Goal: Task Accomplishment & Management: Manage account settings

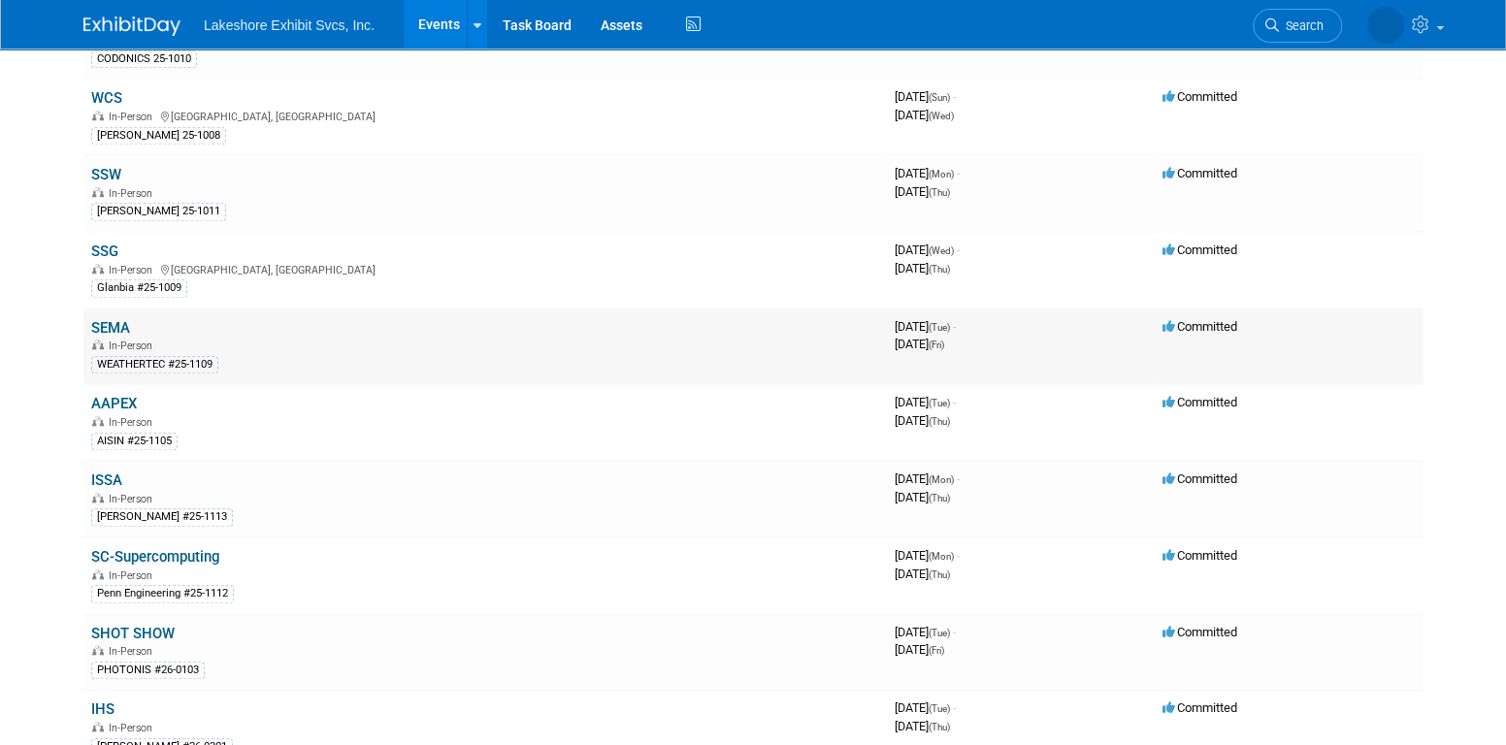
scroll to position [874, 0]
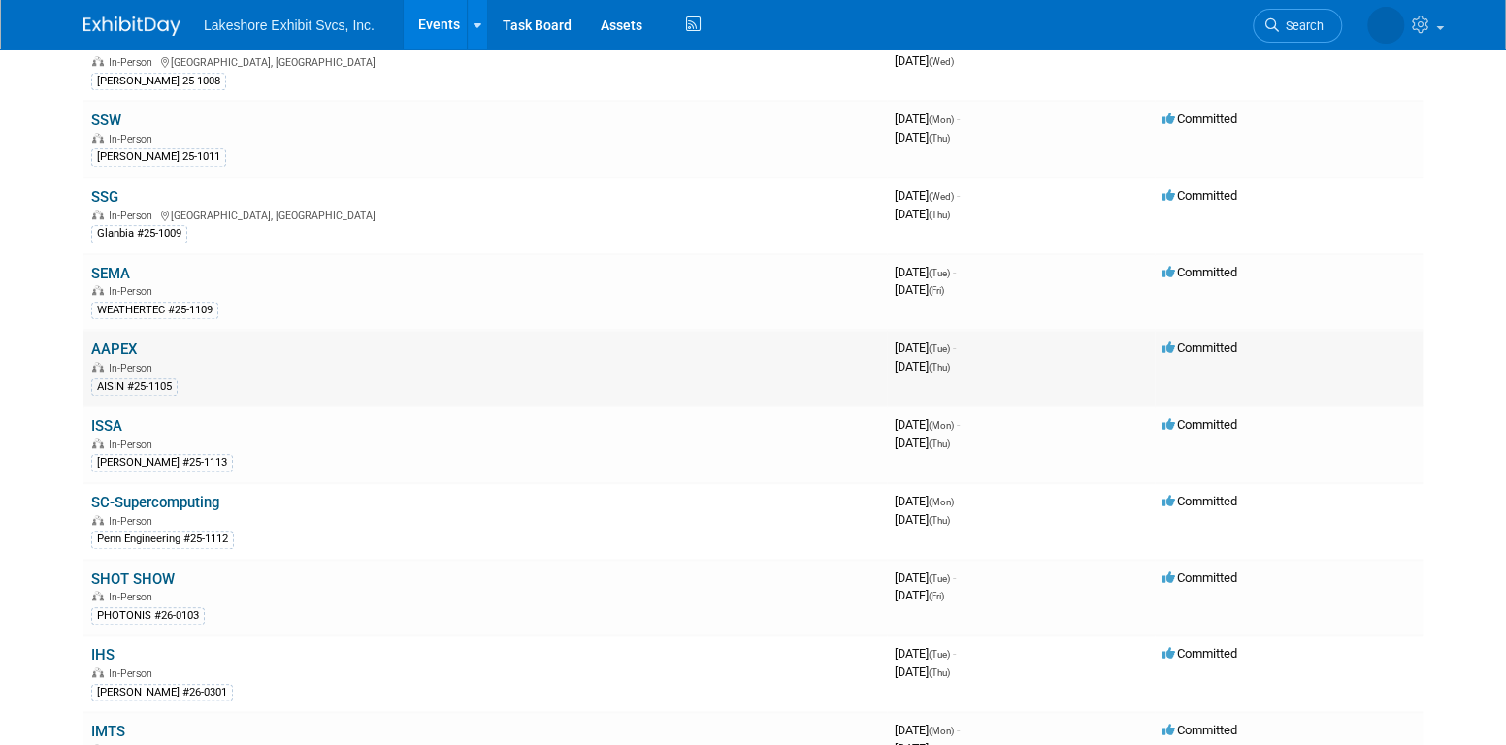
click at [111, 341] on link "AAPEX" at bounding box center [114, 349] width 46 height 17
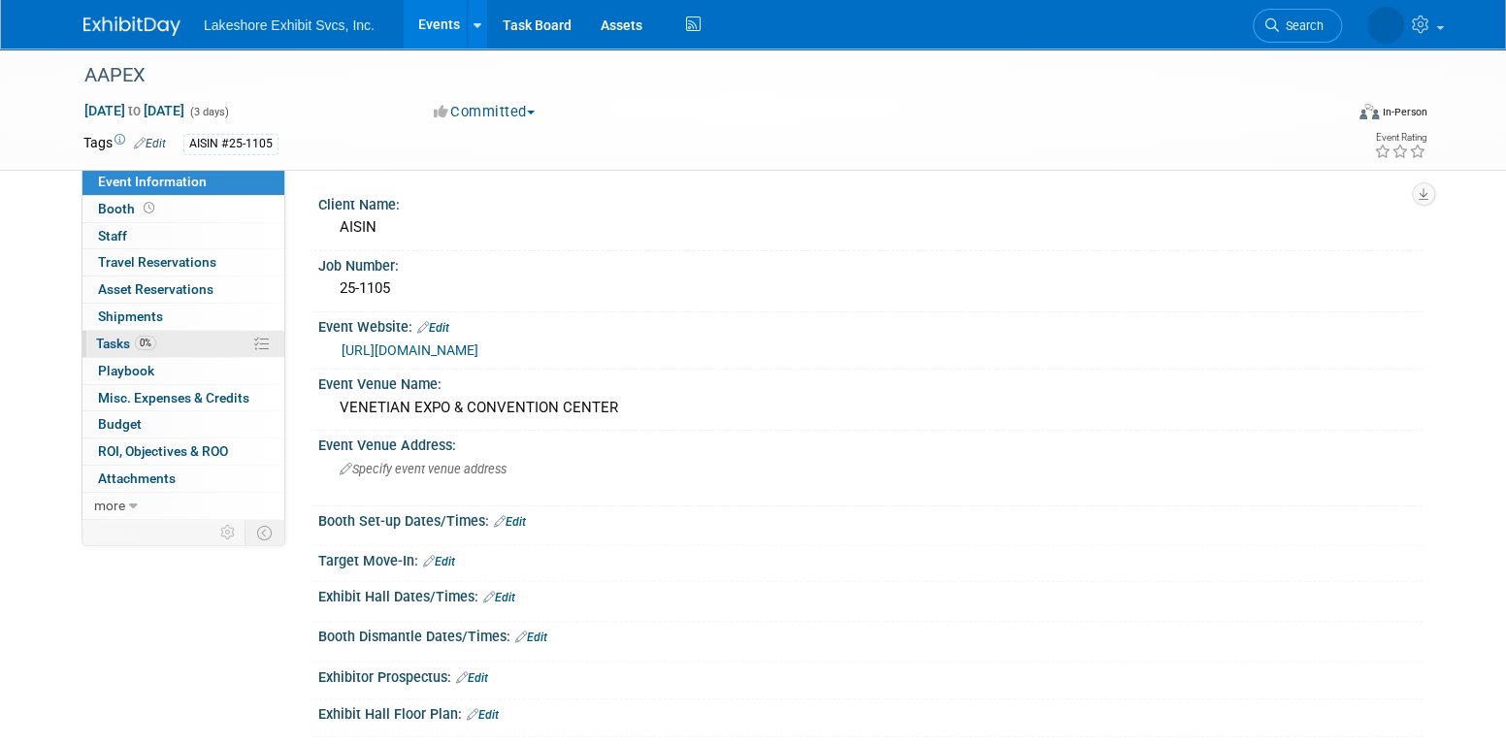
click at [150, 342] on span "0%" at bounding box center [145, 343] width 21 height 15
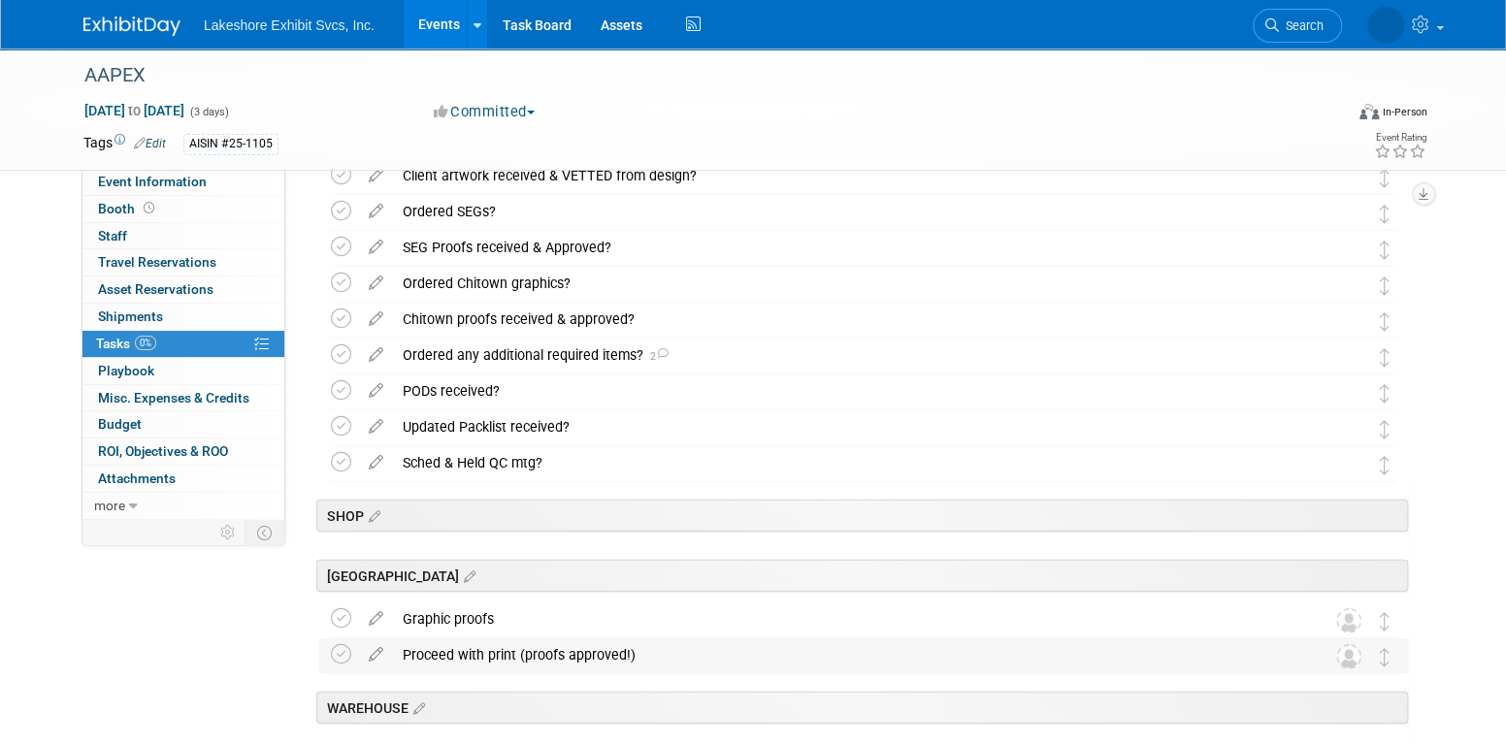
scroll to position [2728, 0]
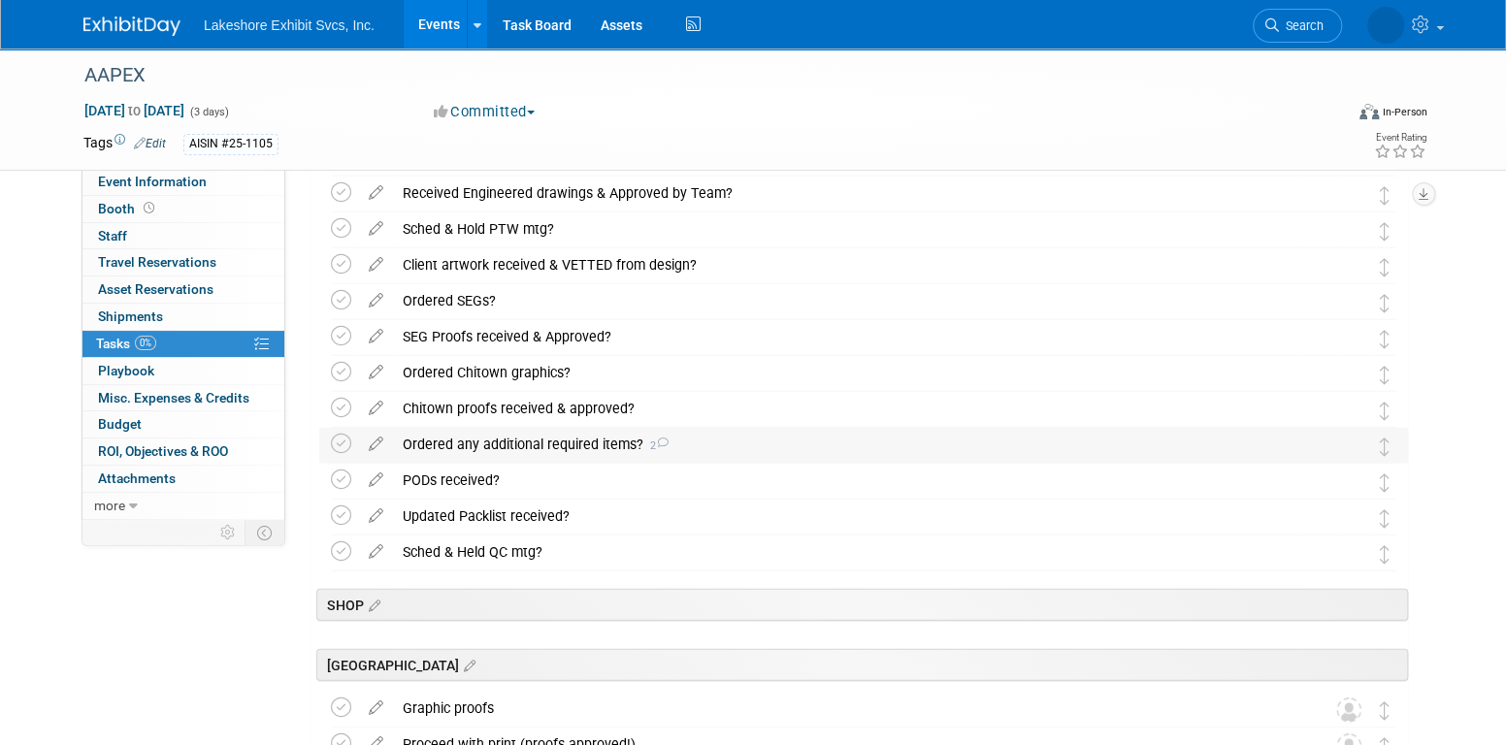
click at [507, 444] on div "Ordered any additional required items? 2" at bounding box center [845, 444] width 905 height 33
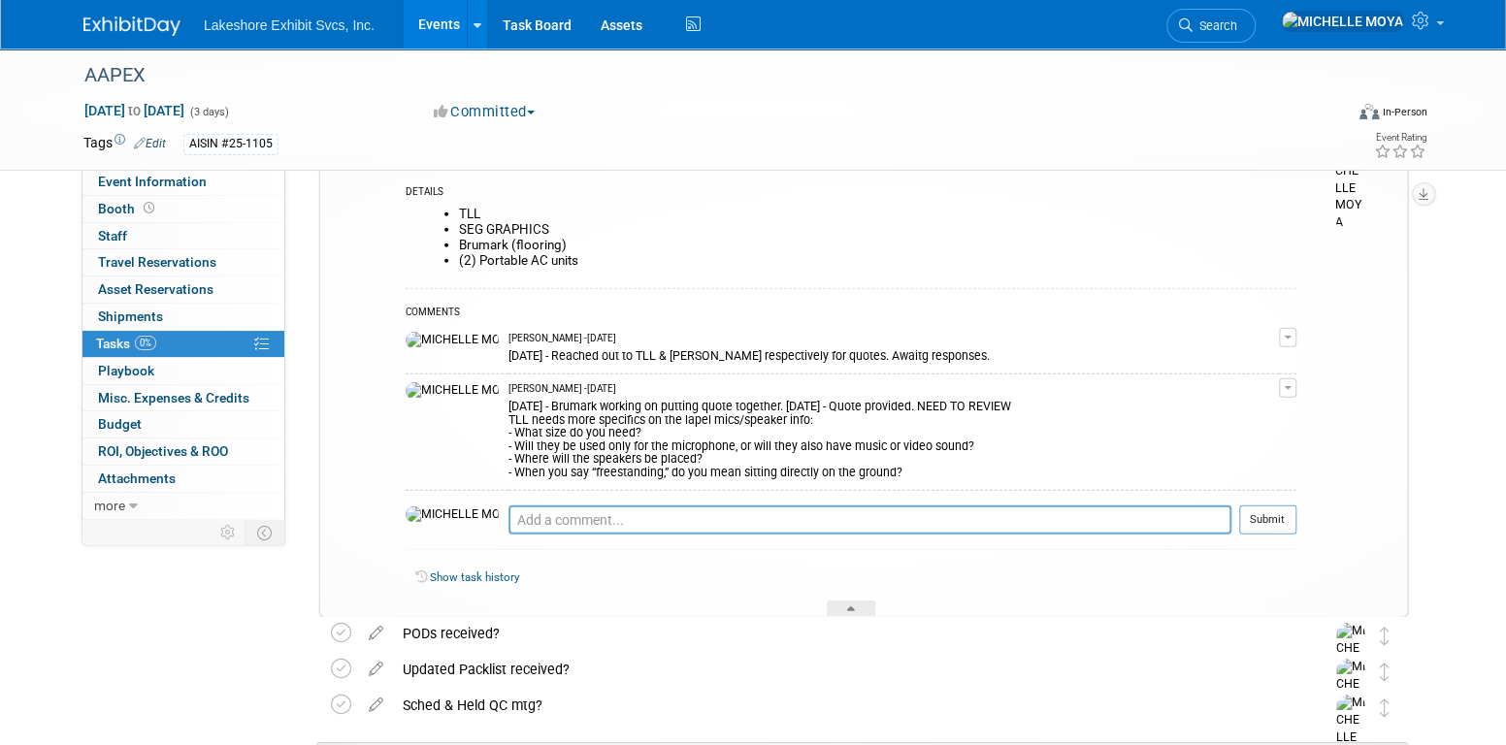
scroll to position [3020, 0]
click at [543, 516] on textarea at bounding box center [870, 518] width 723 height 29
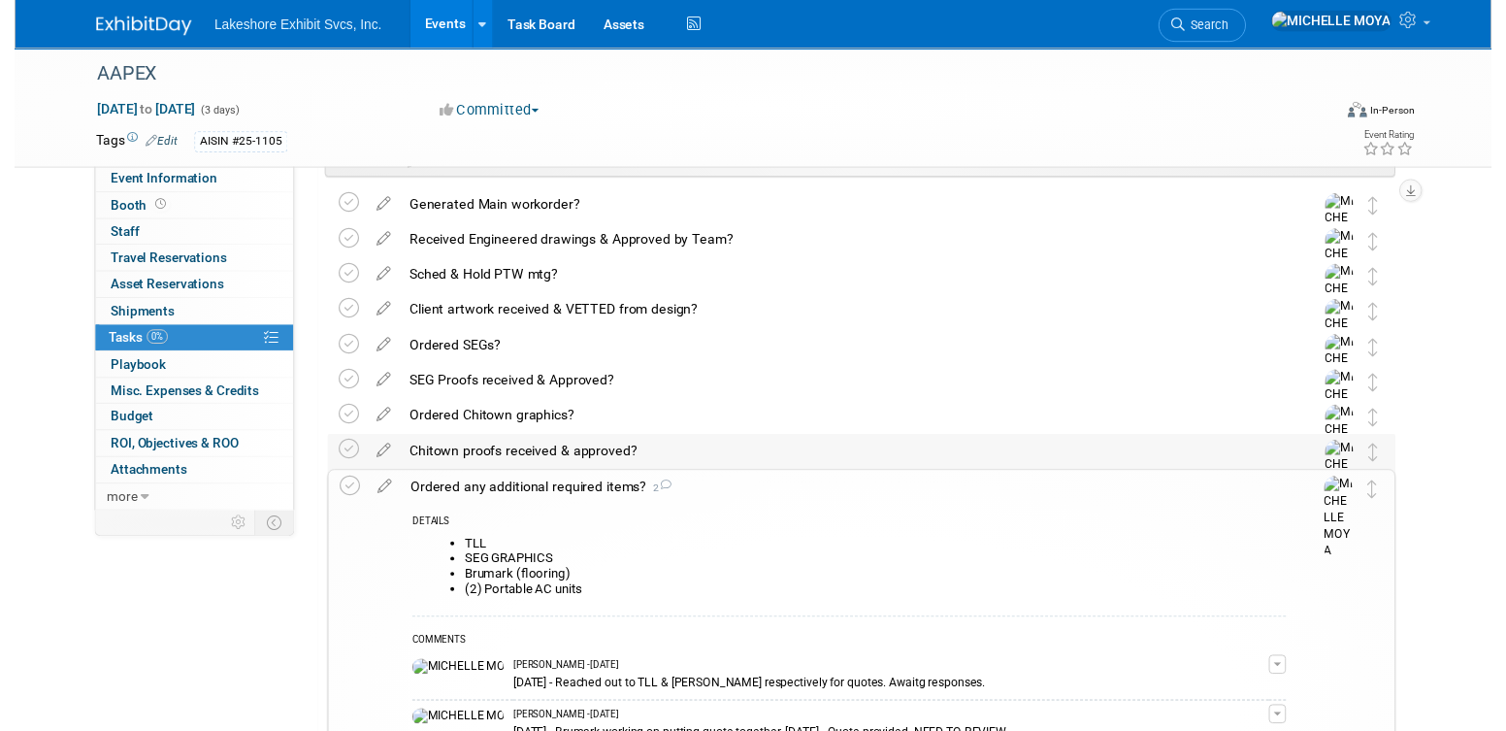
scroll to position [2631, 0]
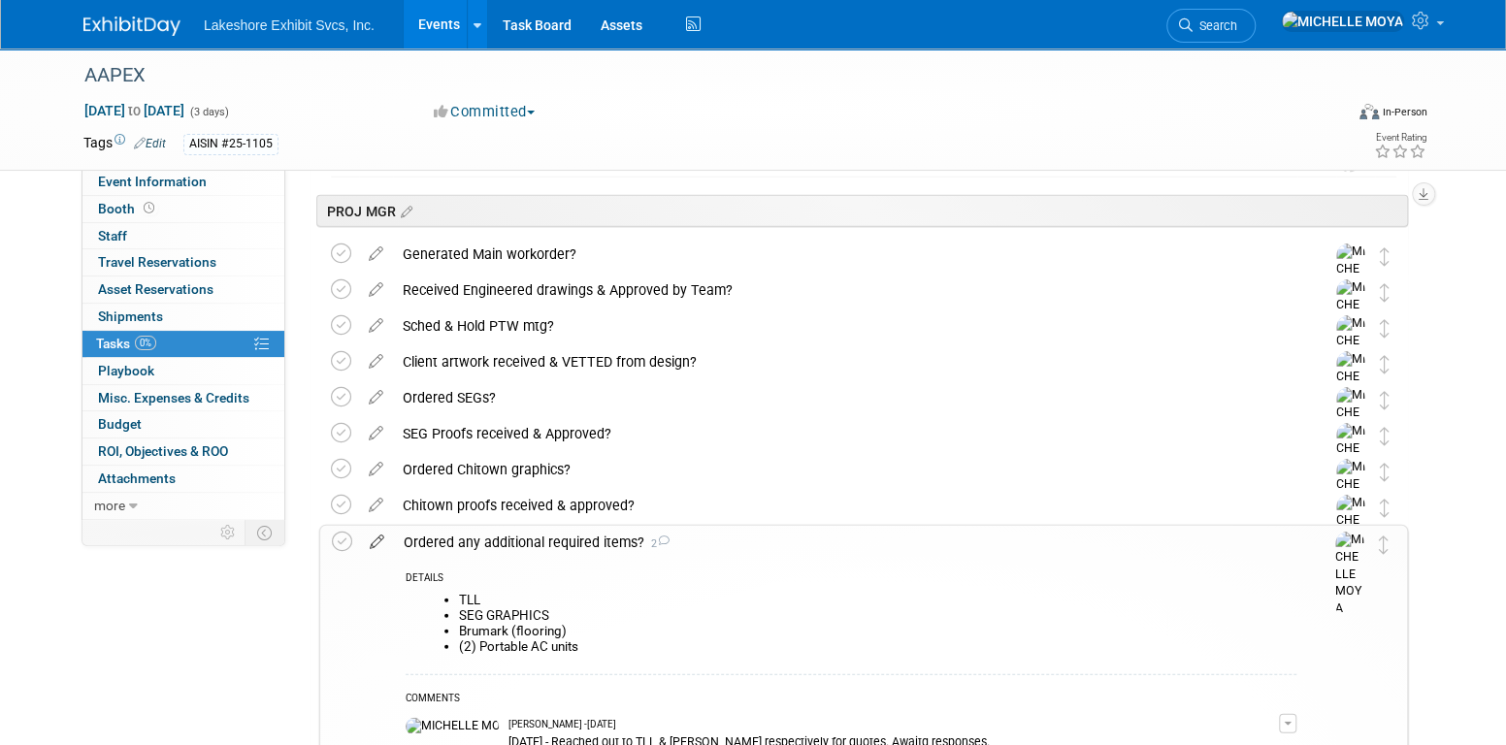
type textarea "8.18.25 -"
drag, startPoint x: 380, startPoint y: 534, endPoint x: 392, endPoint y: 537, distance: 12.0
click at [381, 535] on icon at bounding box center [377, 538] width 34 height 24
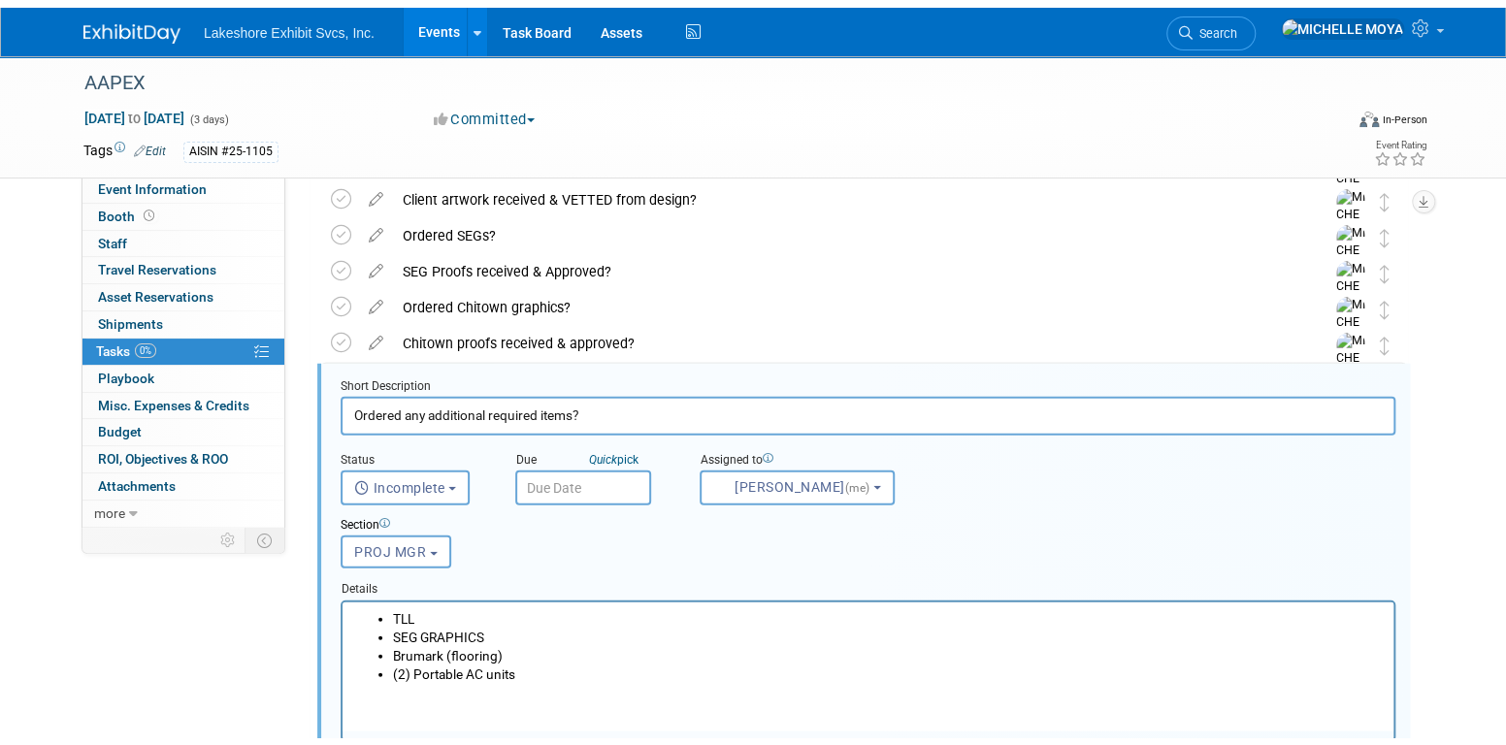
scroll to position [2872, 0]
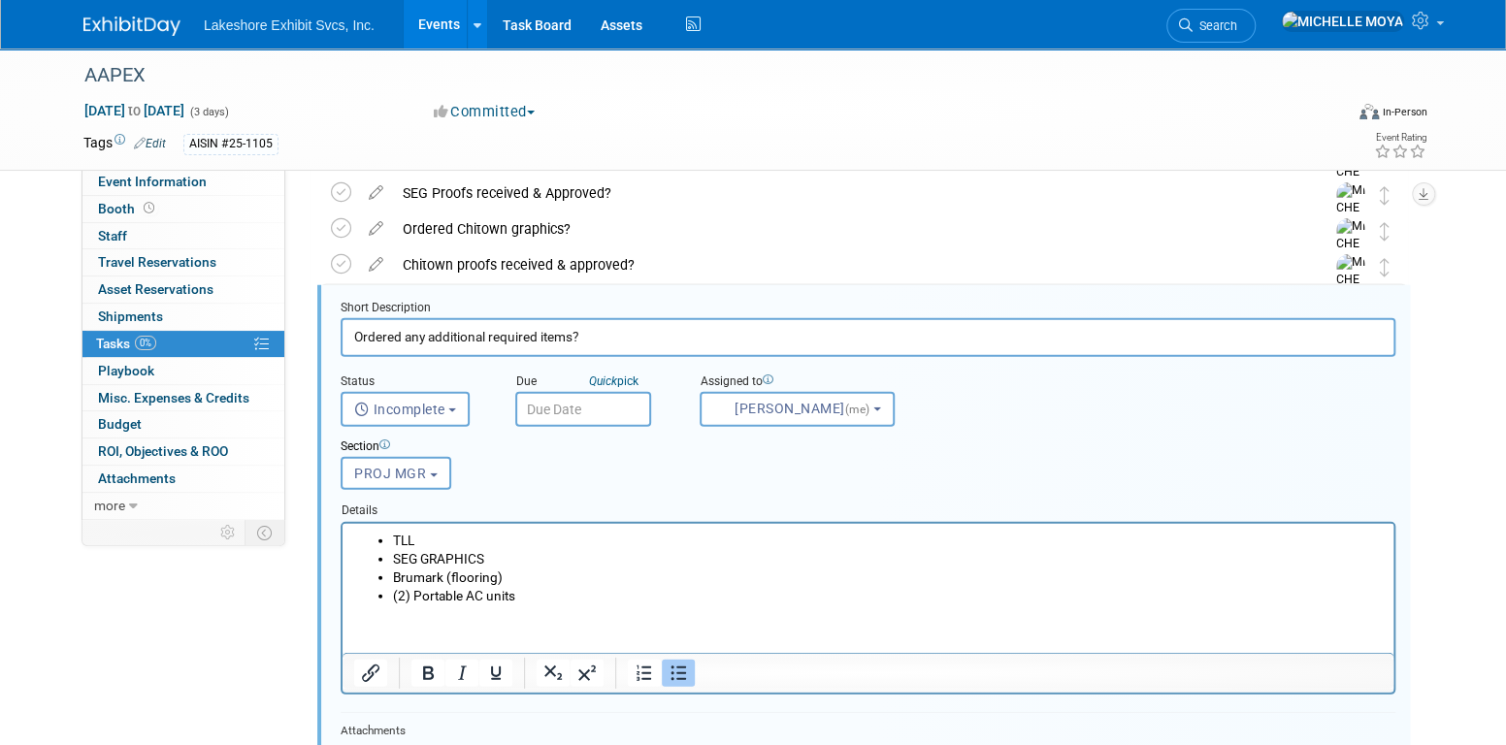
click at [393, 536] on li "TLL" at bounding box center [888, 540] width 990 height 18
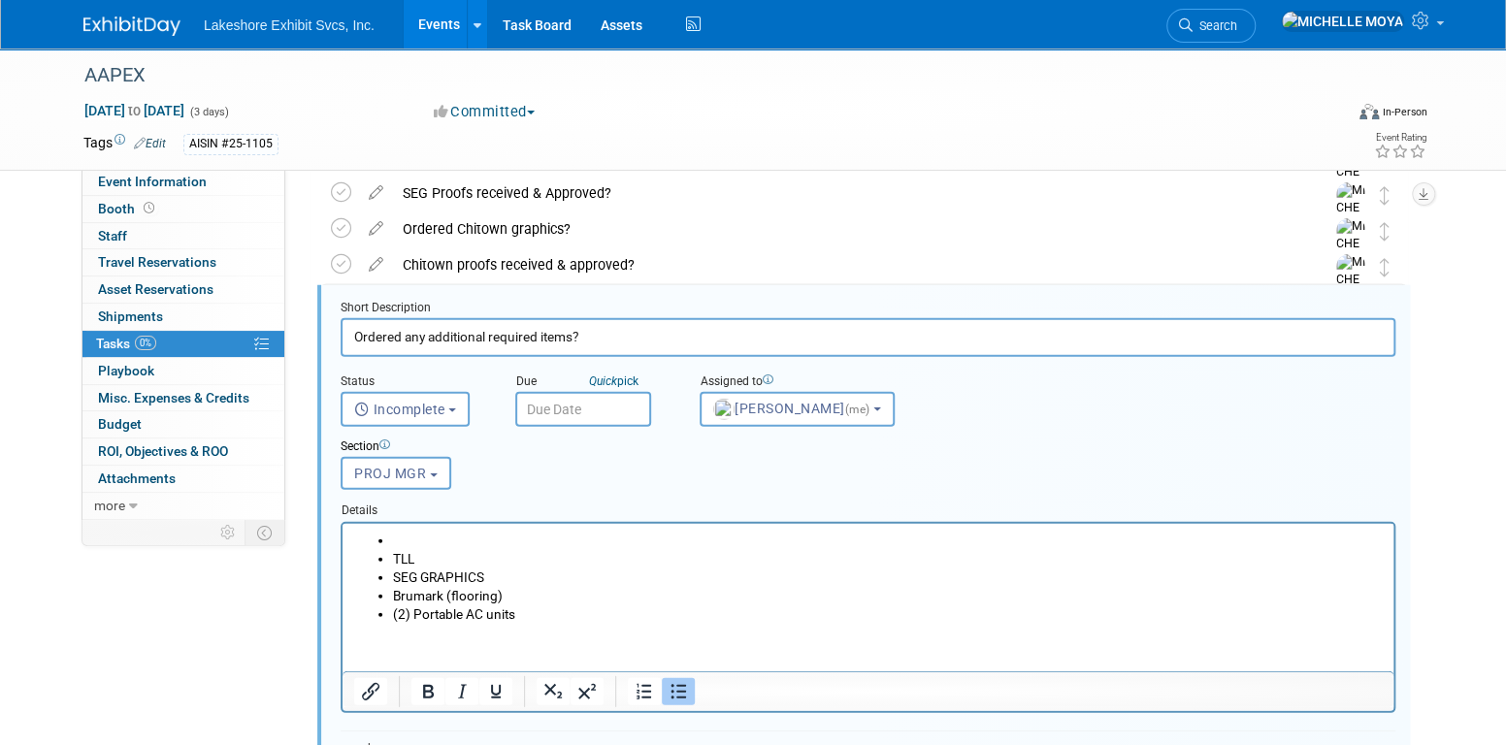
drag, startPoint x: 394, startPoint y: 536, endPoint x: 378, endPoint y: 564, distance: 32.6
click at [383, 557] on ul "TLL SEG GRAPHICS Brumark (flooring) (2) Portable AC units" at bounding box center [868, 577] width 1029 height 92
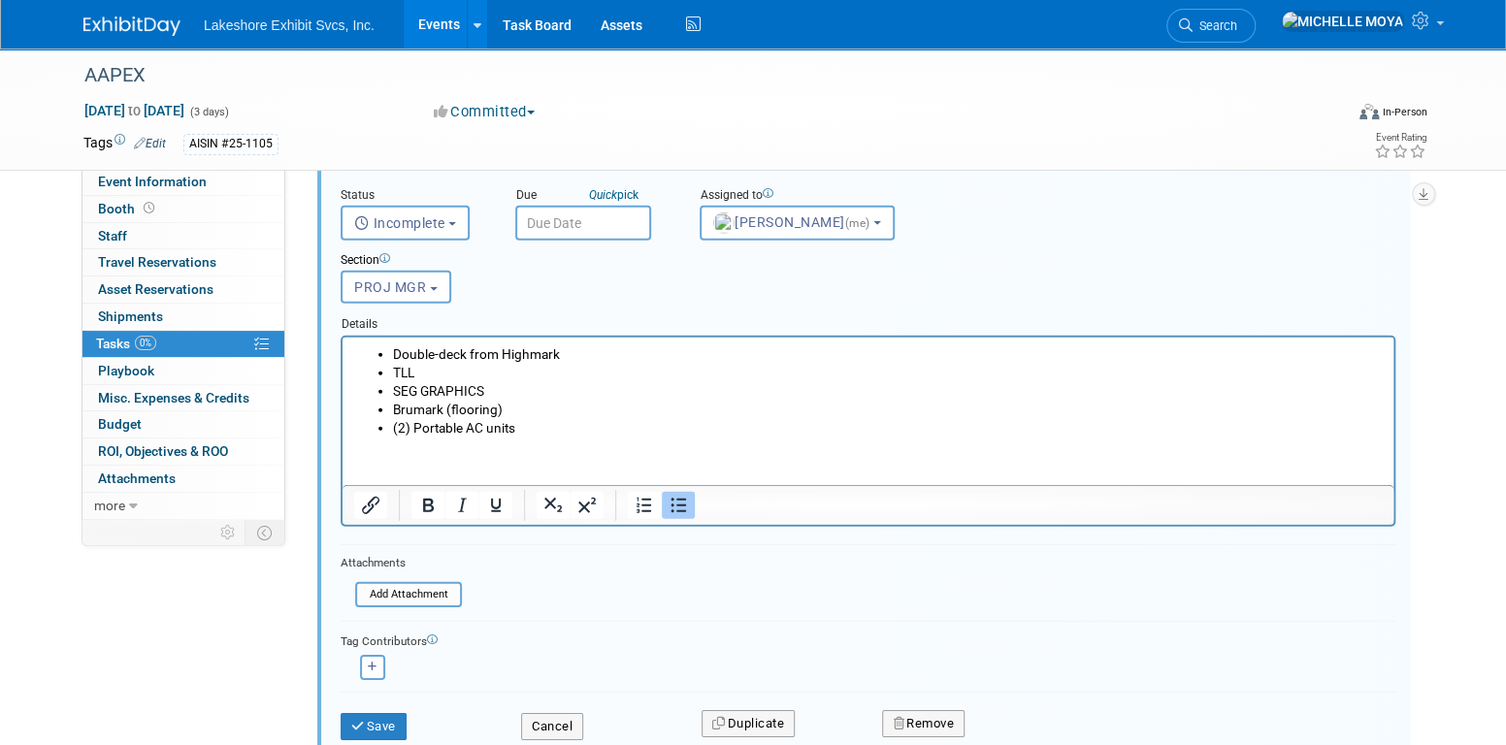
scroll to position [3357, 0]
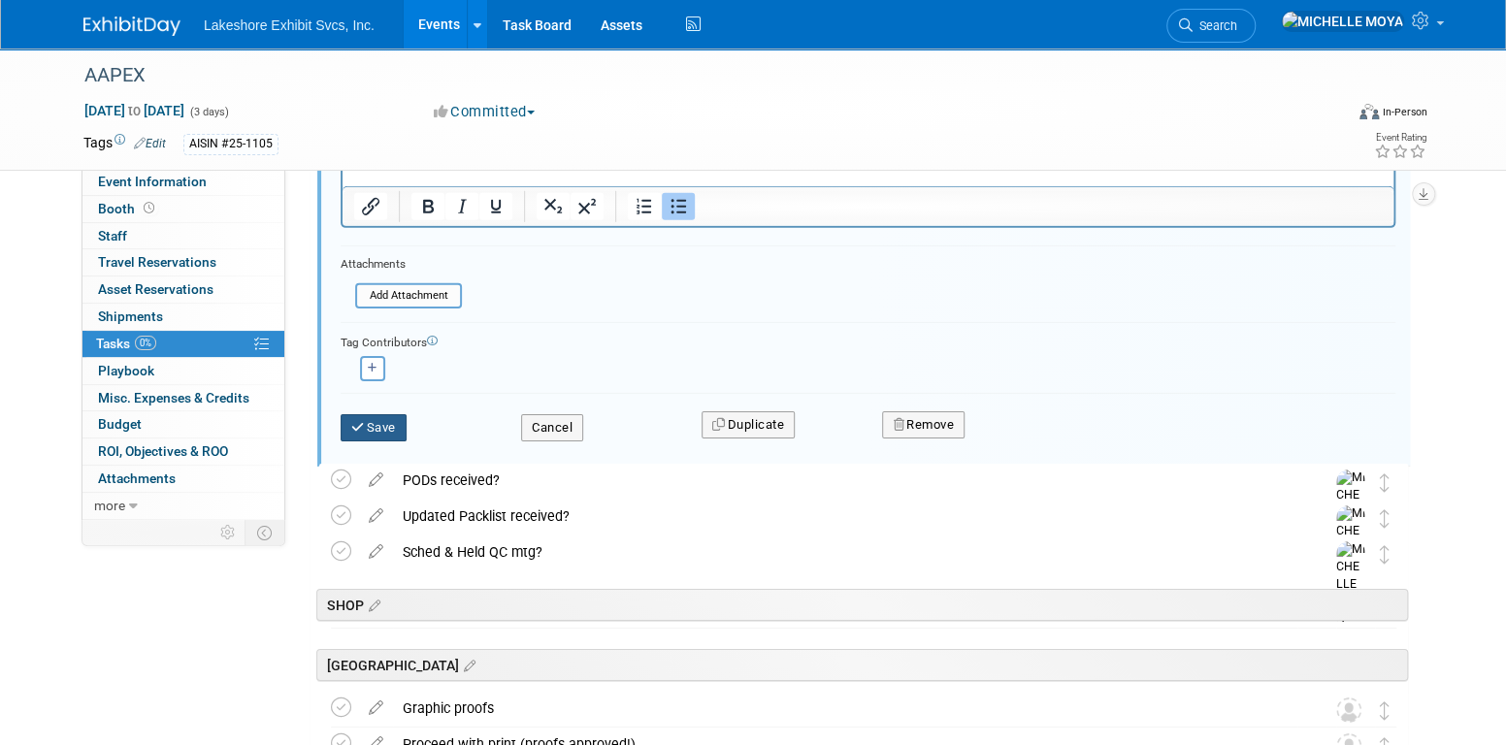
click at [380, 424] on button "Save" at bounding box center [374, 427] width 66 height 27
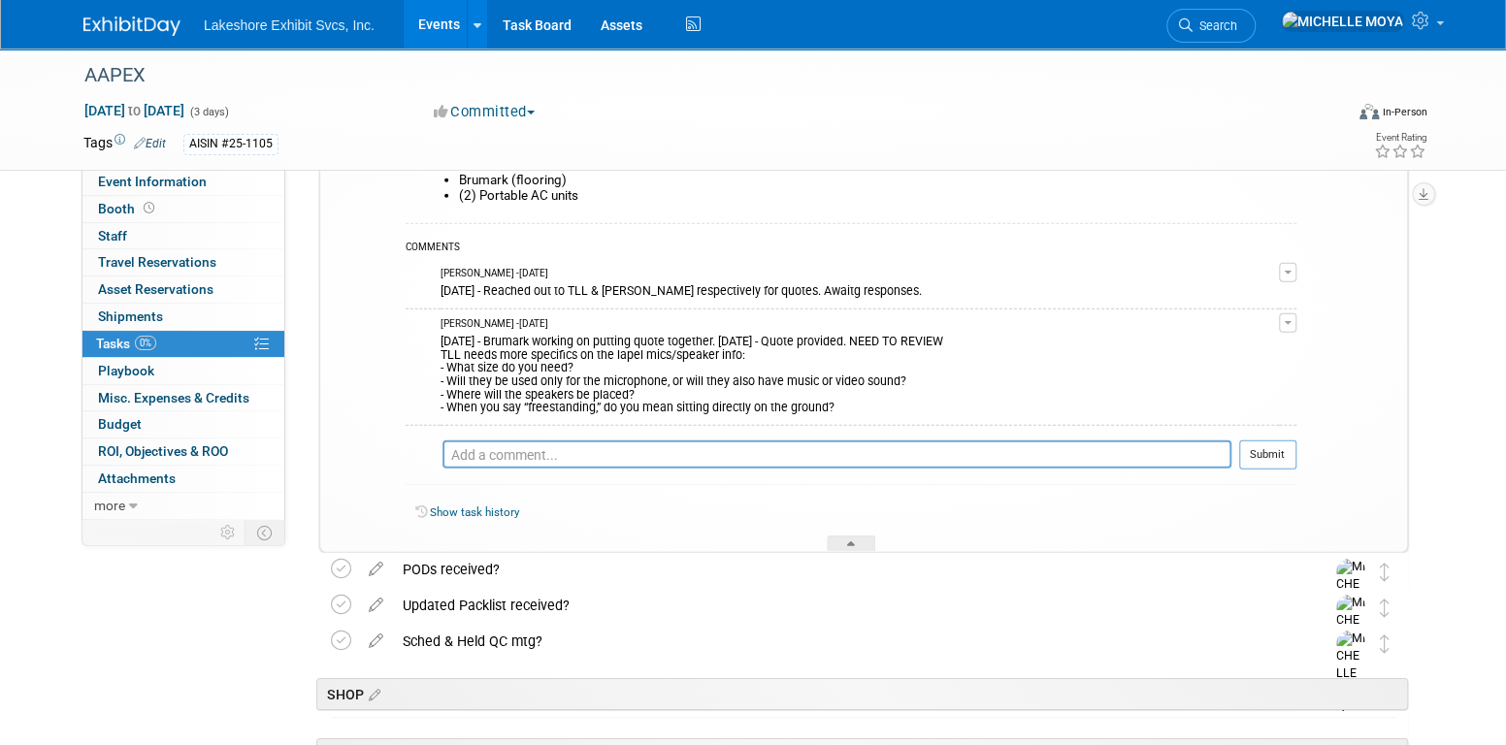
scroll to position [3066, 0]
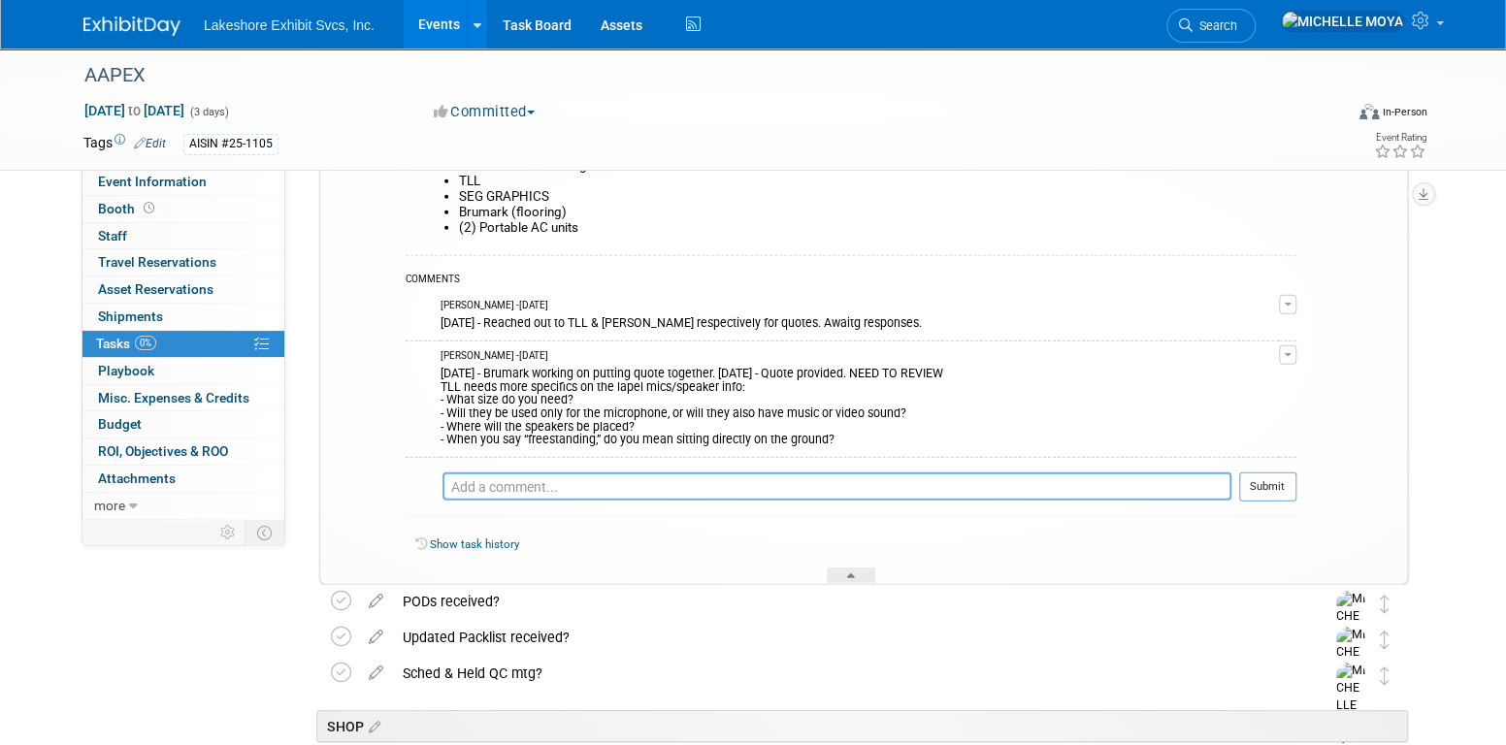
click at [616, 488] on textarea at bounding box center [837, 487] width 789 height 28
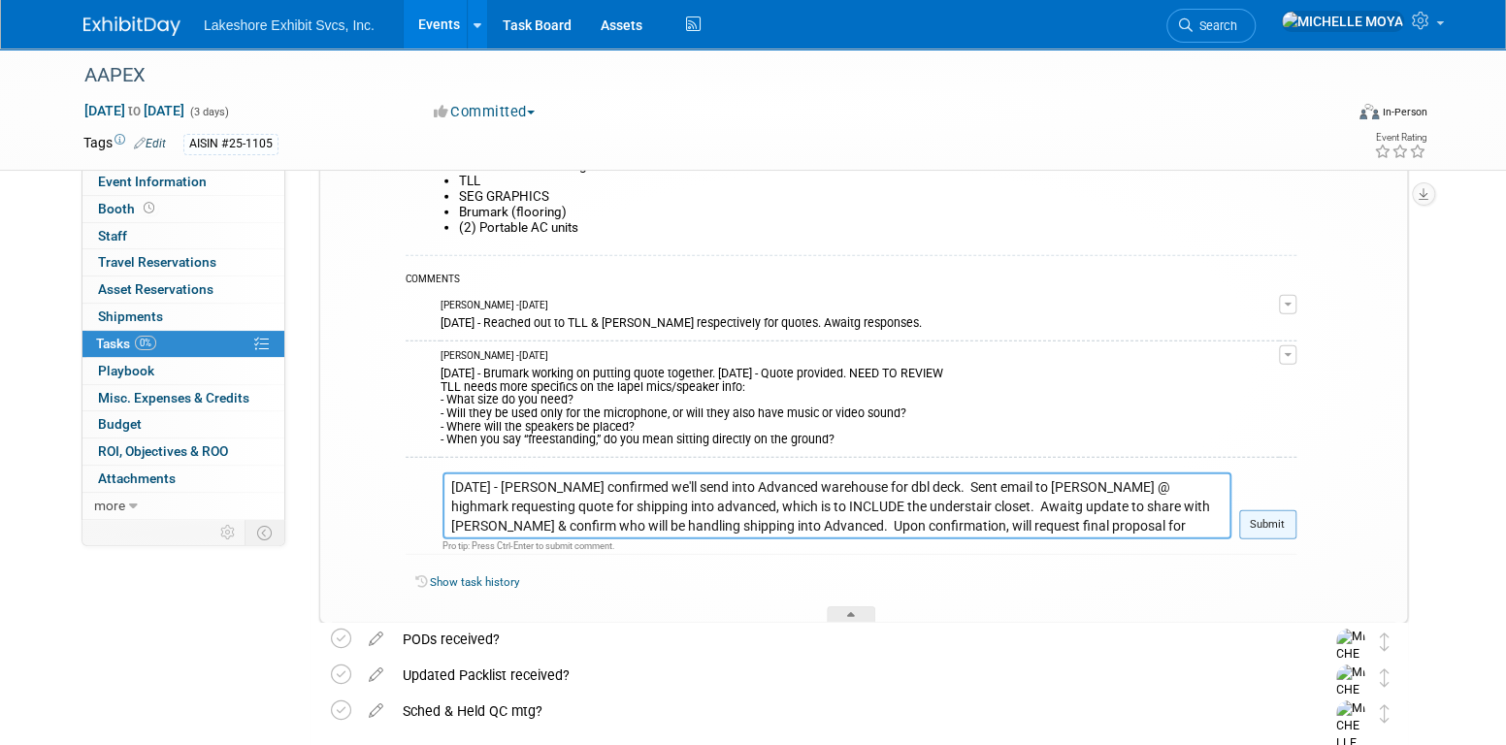
type textarea "8.18.25 - Eric confirmed we'll send into Advanced warehouse for dbl deck. Sent …"
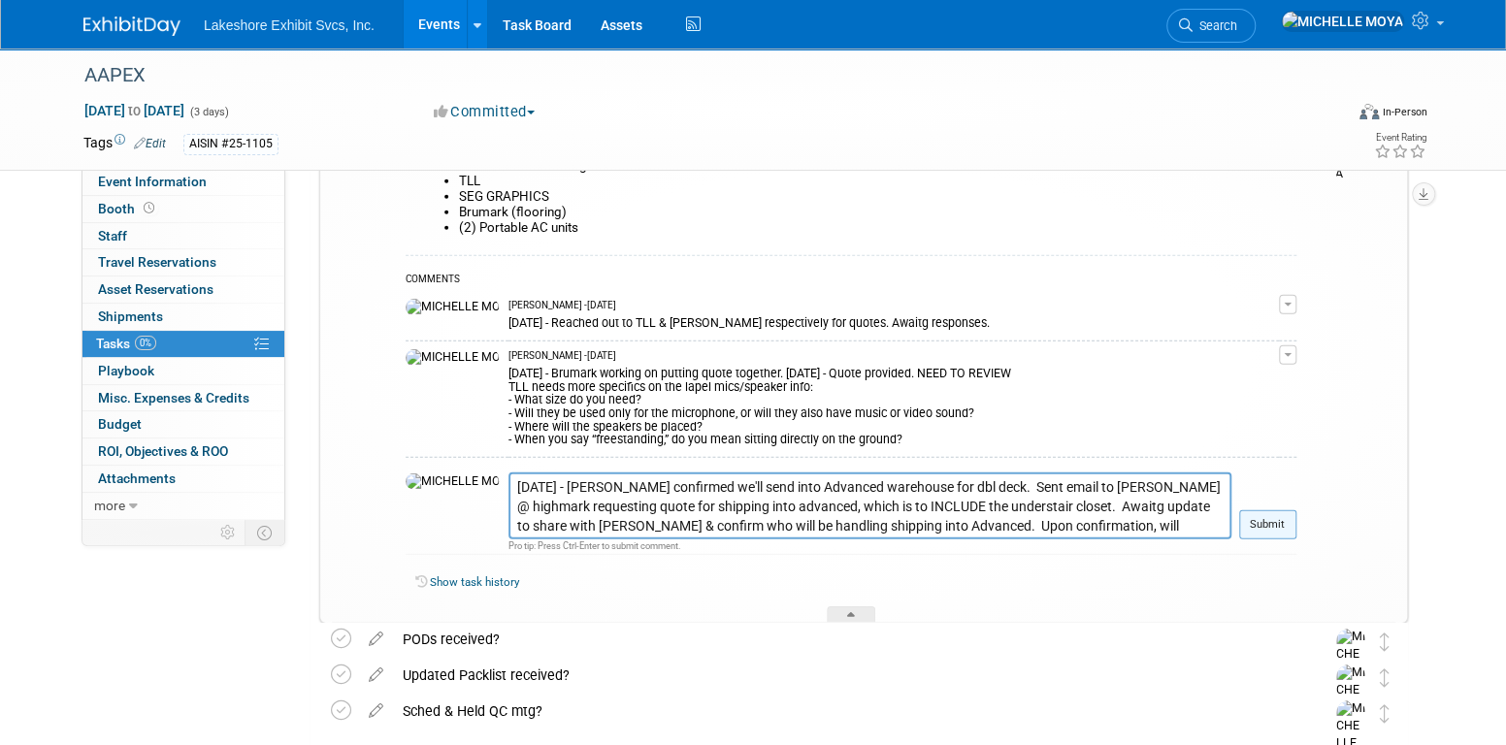
click at [1279, 519] on button "Submit" at bounding box center [1267, 525] width 57 height 29
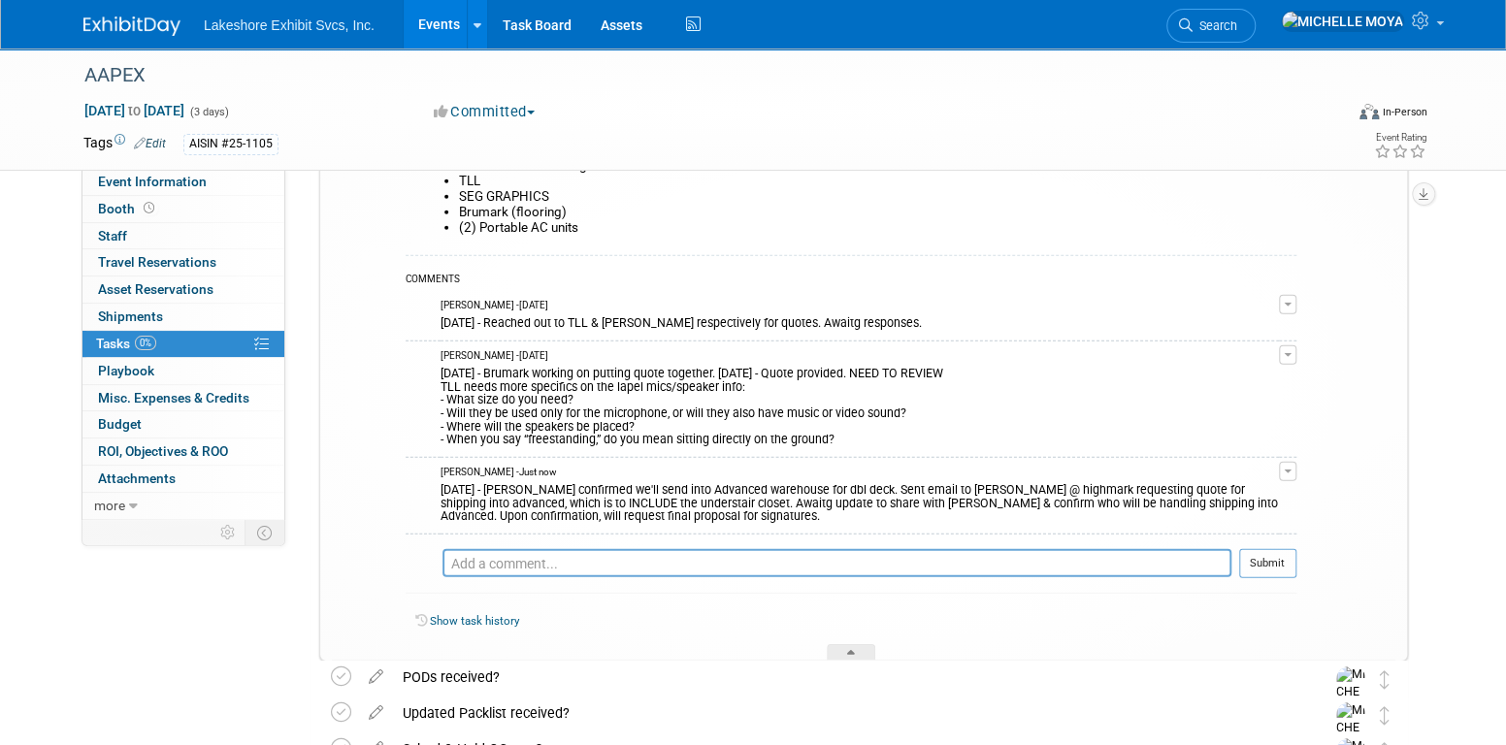
click at [452, 27] on link "Events" at bounding box center [439, 24] width 71 height 49
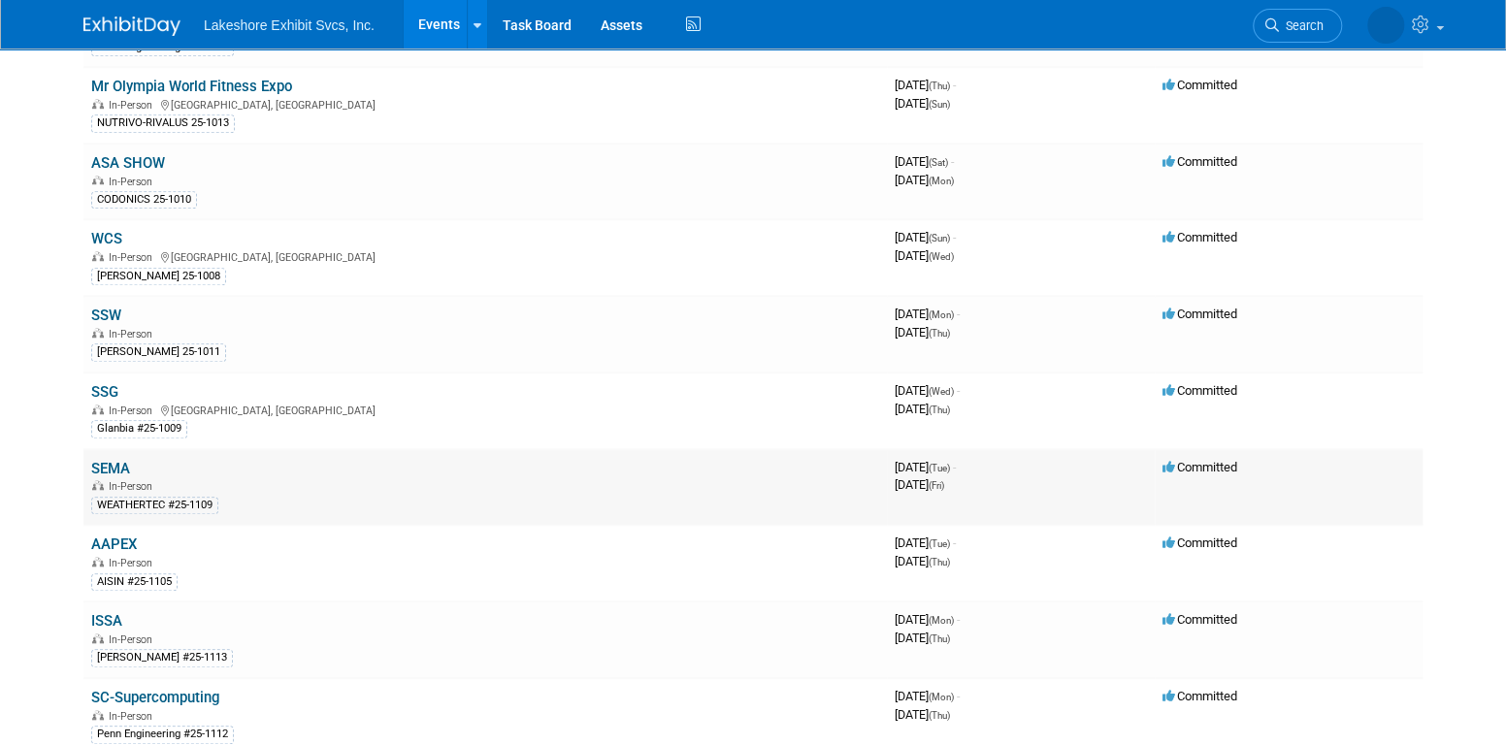
scroll to position [679, 0]
click at [112, 382] on link "SSG" at bounding box center [104, 390] width 27 height 17
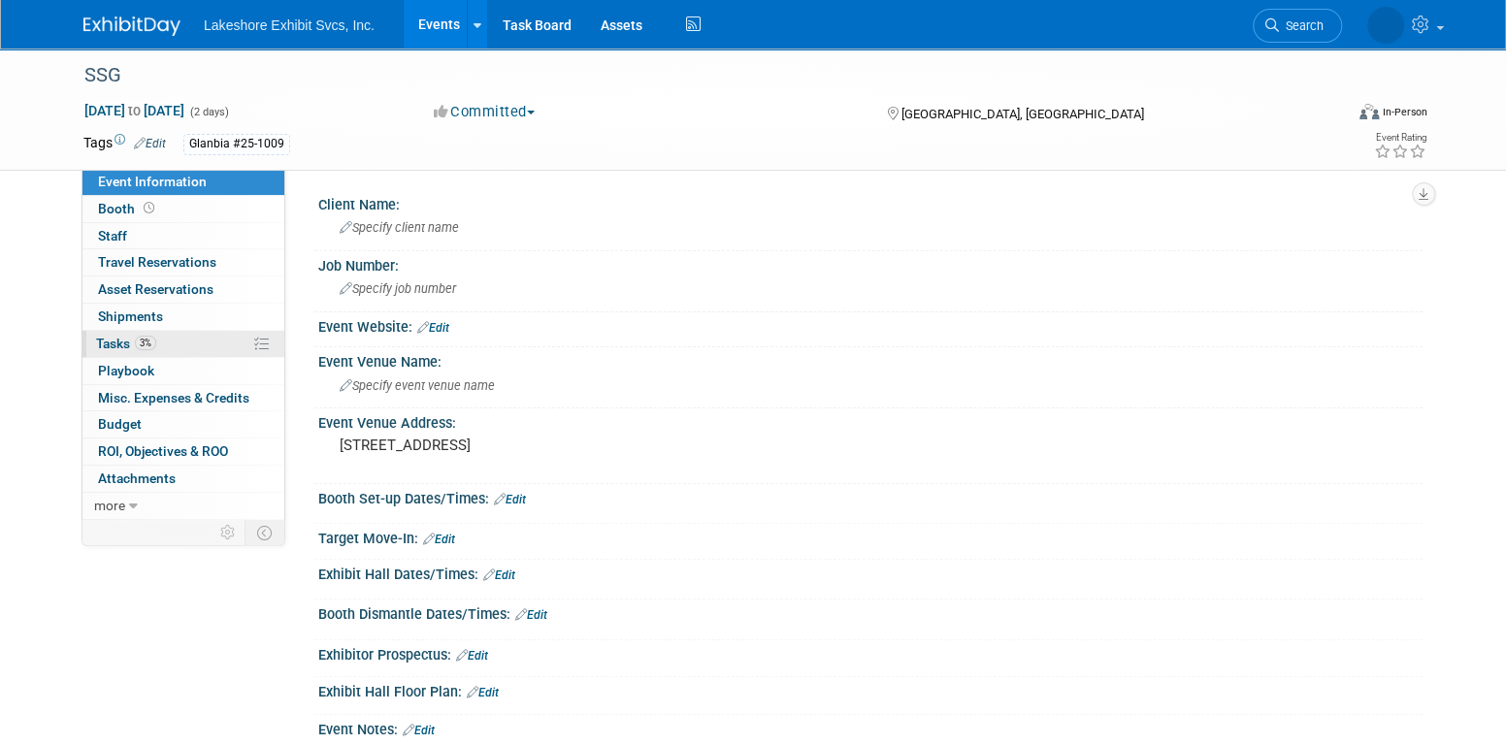
click at [155, 341] on link "3% Tasks 3%" at bounding box center [184, 344] width 202 height 26
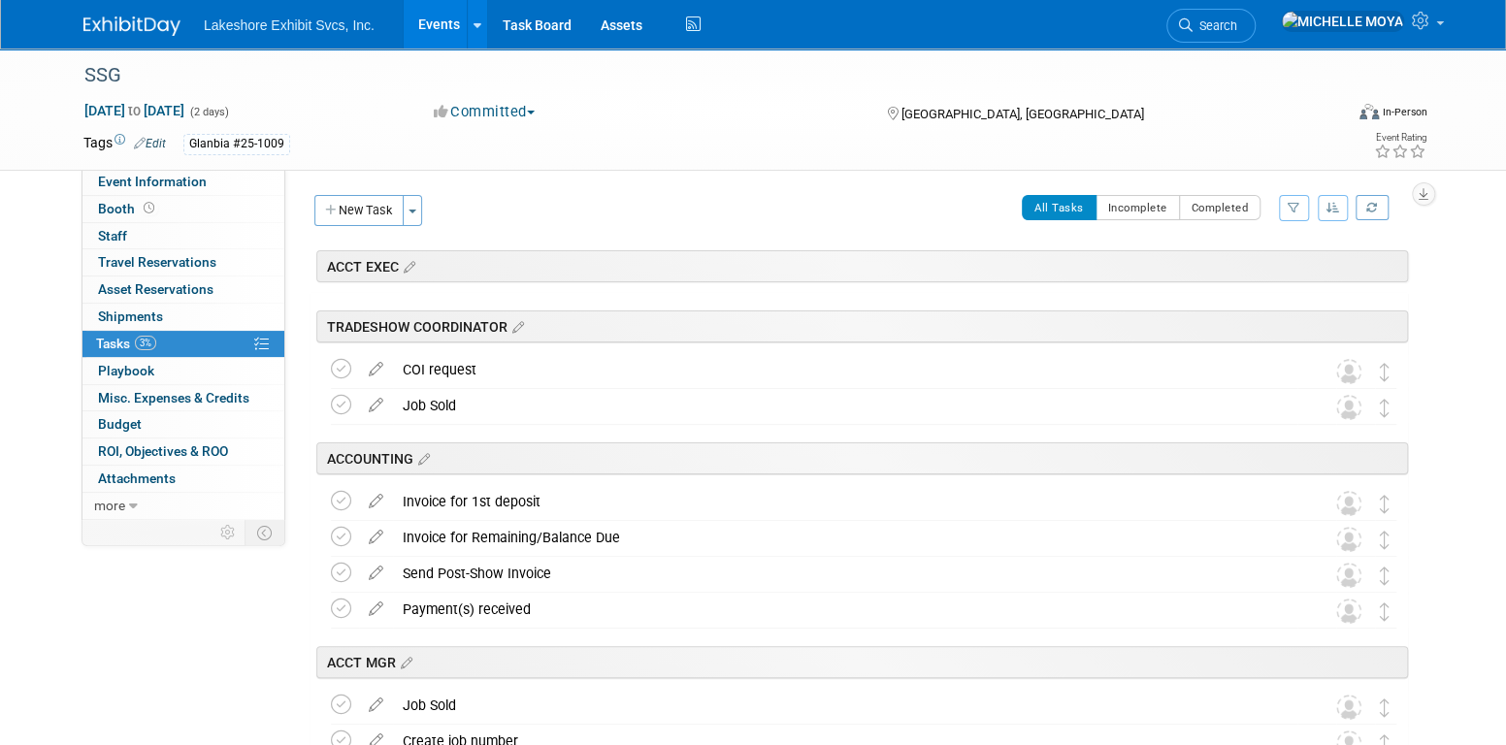
click at [1294, 206] on icon "button" at bounding box center [1294, 208] width 13 height 12
click at [1233, 268] on select "-- Select Assignee -- All unassigned tasks Assigned to me Amanda Koss Dave Desa…" at bounding box center [1214, 269] width 160 height 27
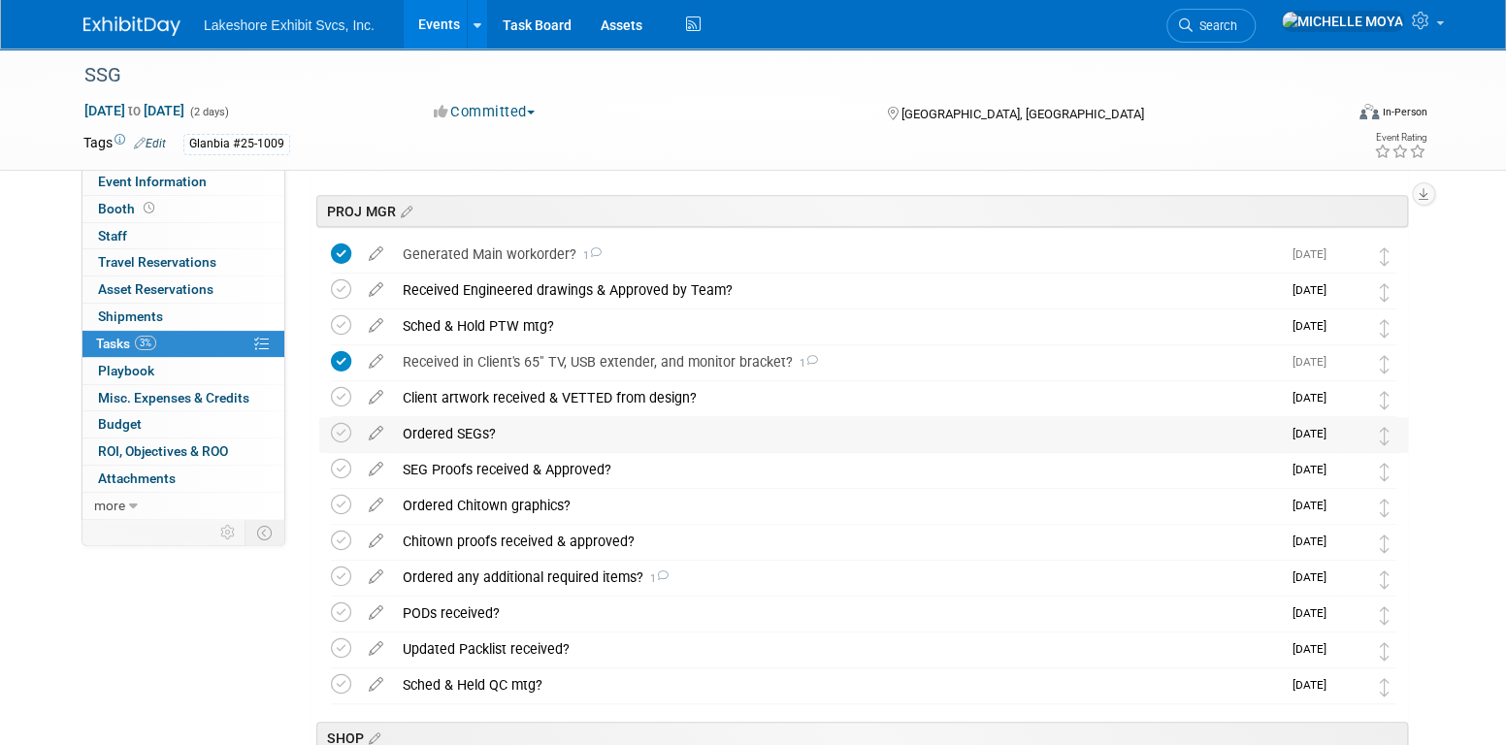
scroll to position [485, 0]
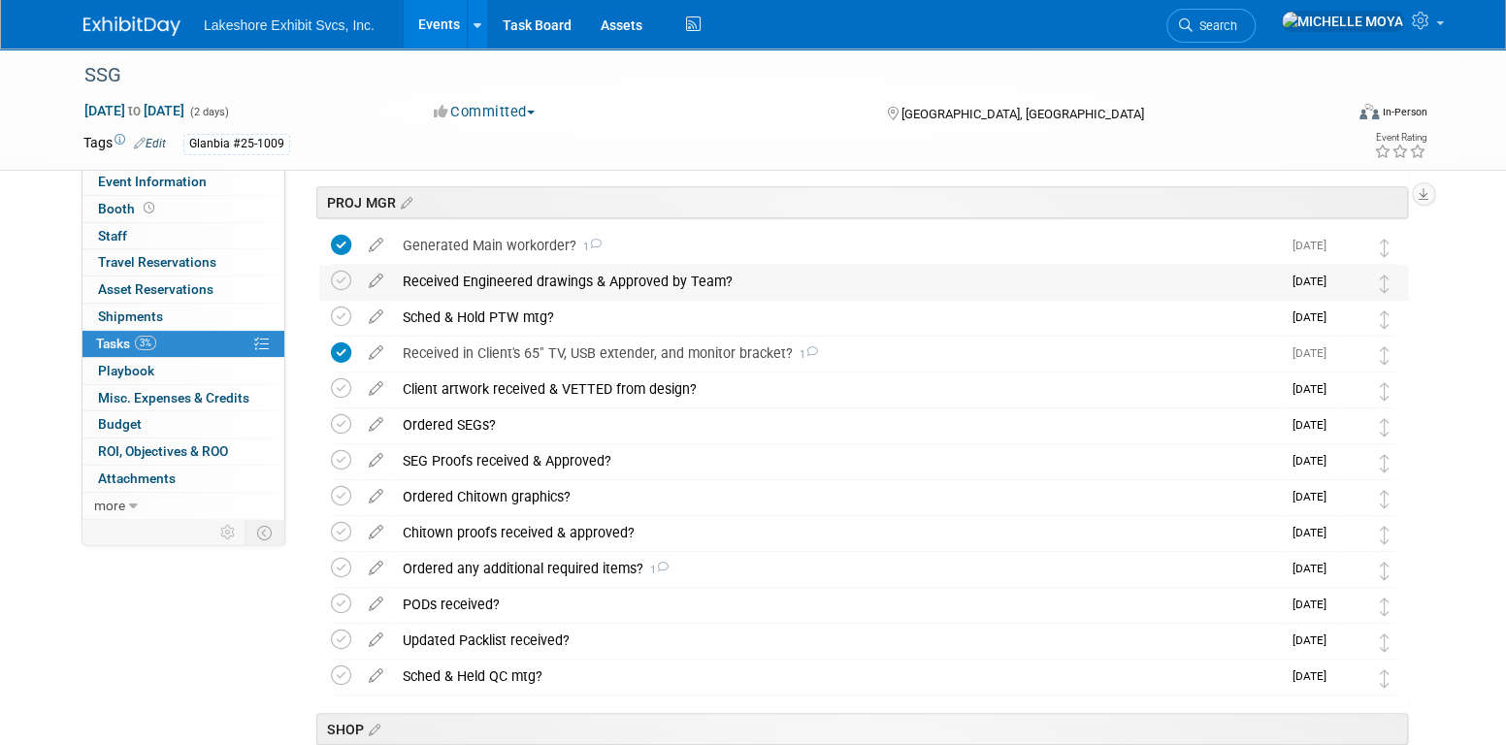
click at [530, 285] on div "Received Engineered drawings & Approved by Team?" at bounding box center [837, 281] width 888 height 33
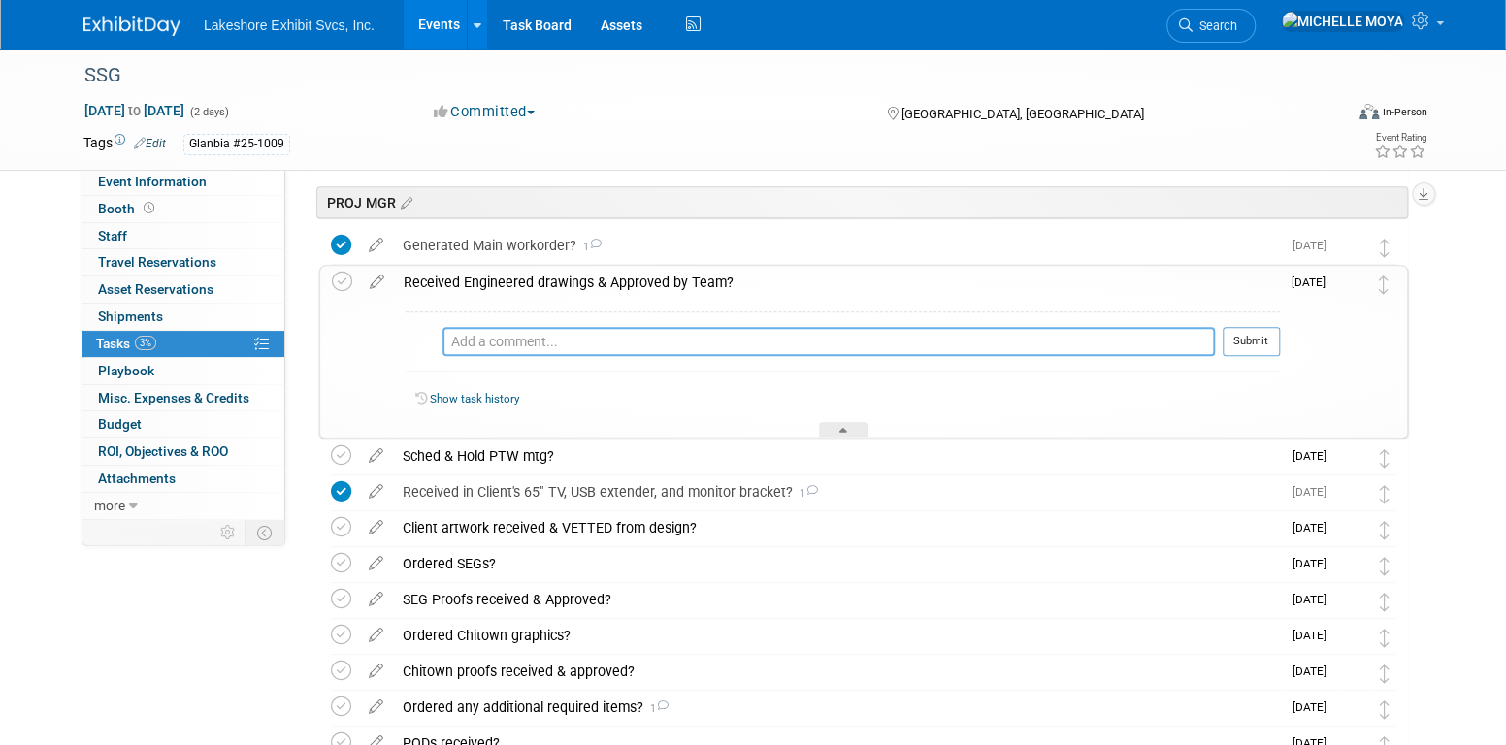
click at [522, 334] on textarea at bounding box center [829, 341] width 773 height 29
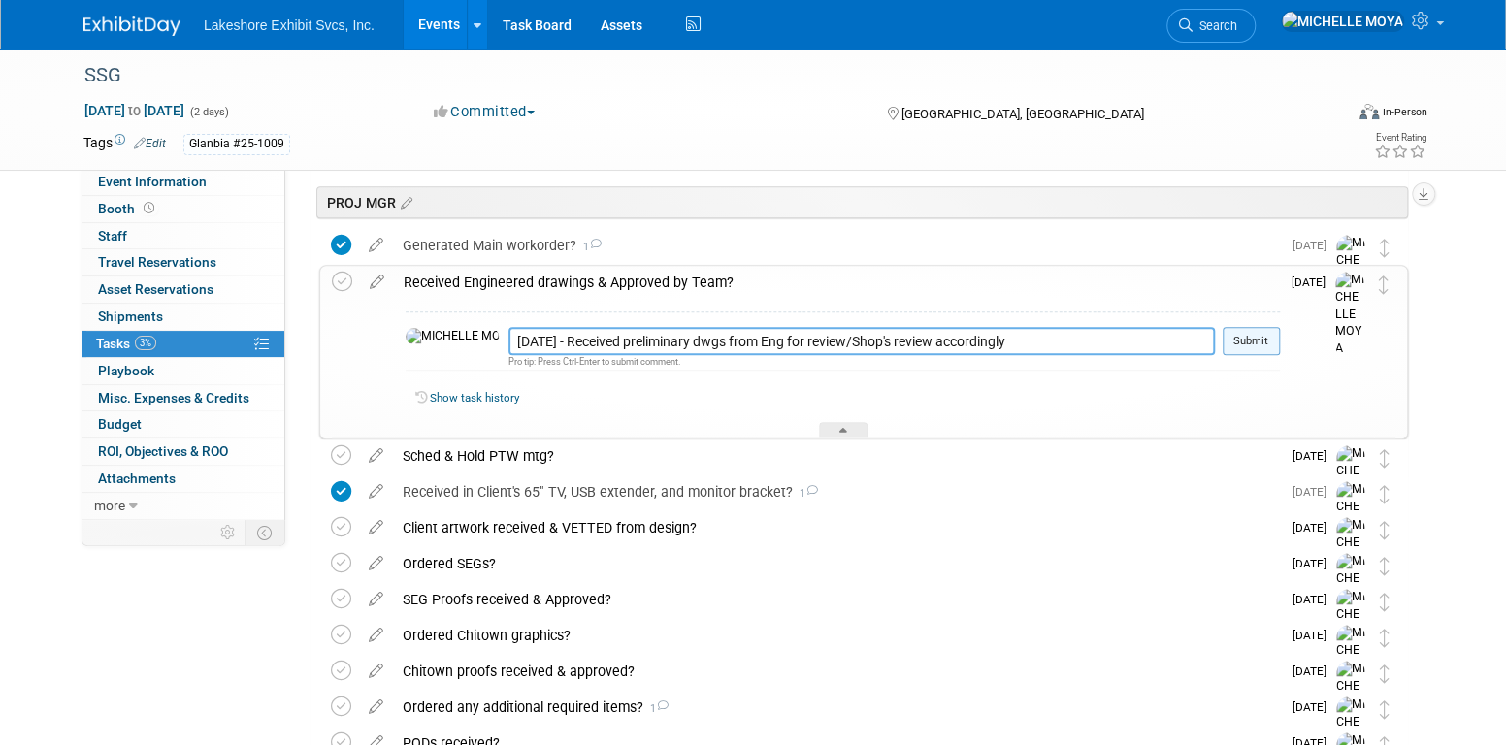
type textarea "8.18.25 - Received preliminary dwgs from Eng for review/Shop's review according…"
click at [1257, 334] on button "Submit" at bounding box center [1251, 341] width 57 height 29
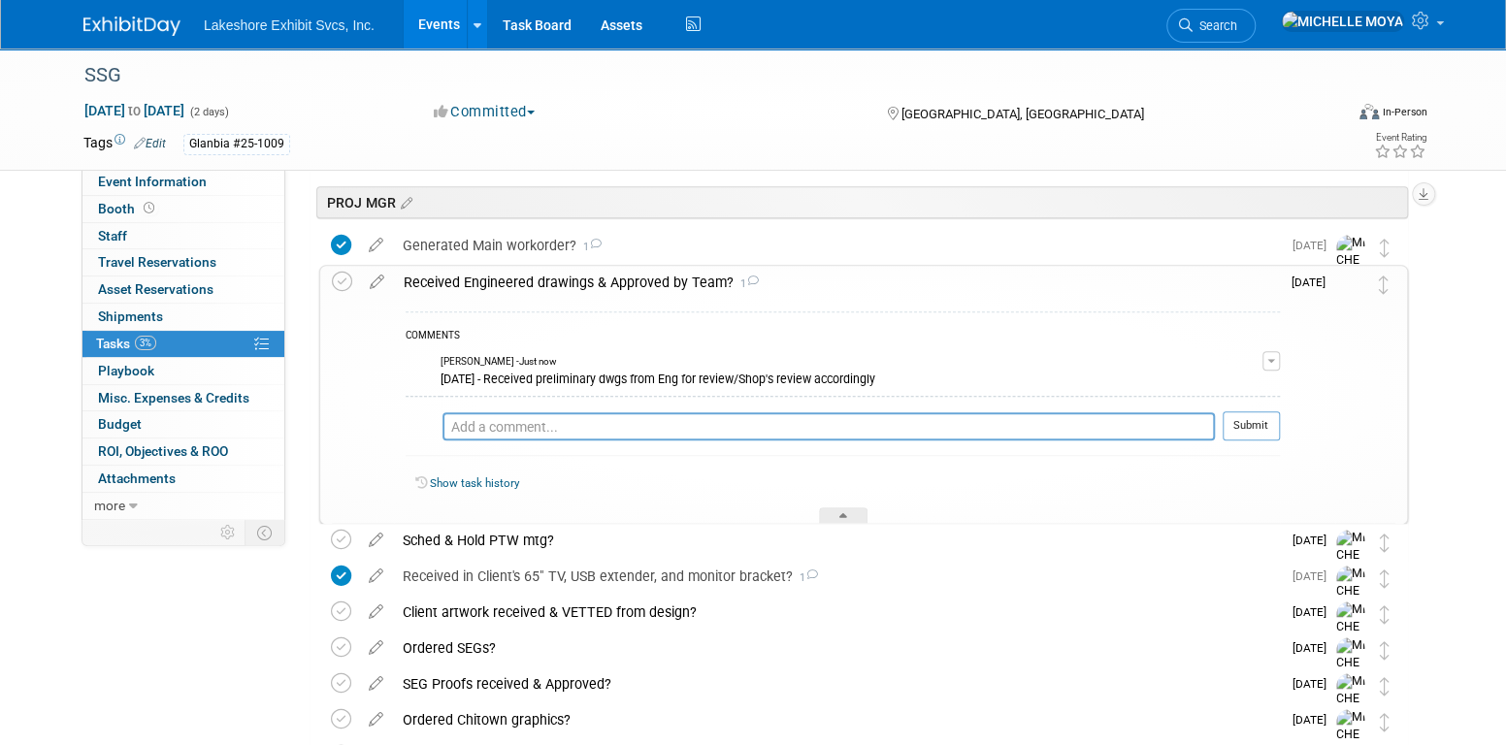
click at [633, 275] on div "Received Engineered drawings & Approved by Team? 1" at bounding box center [837, 282] width 886 height 33
